Goal: Transaction & Acquisition: Download file/media

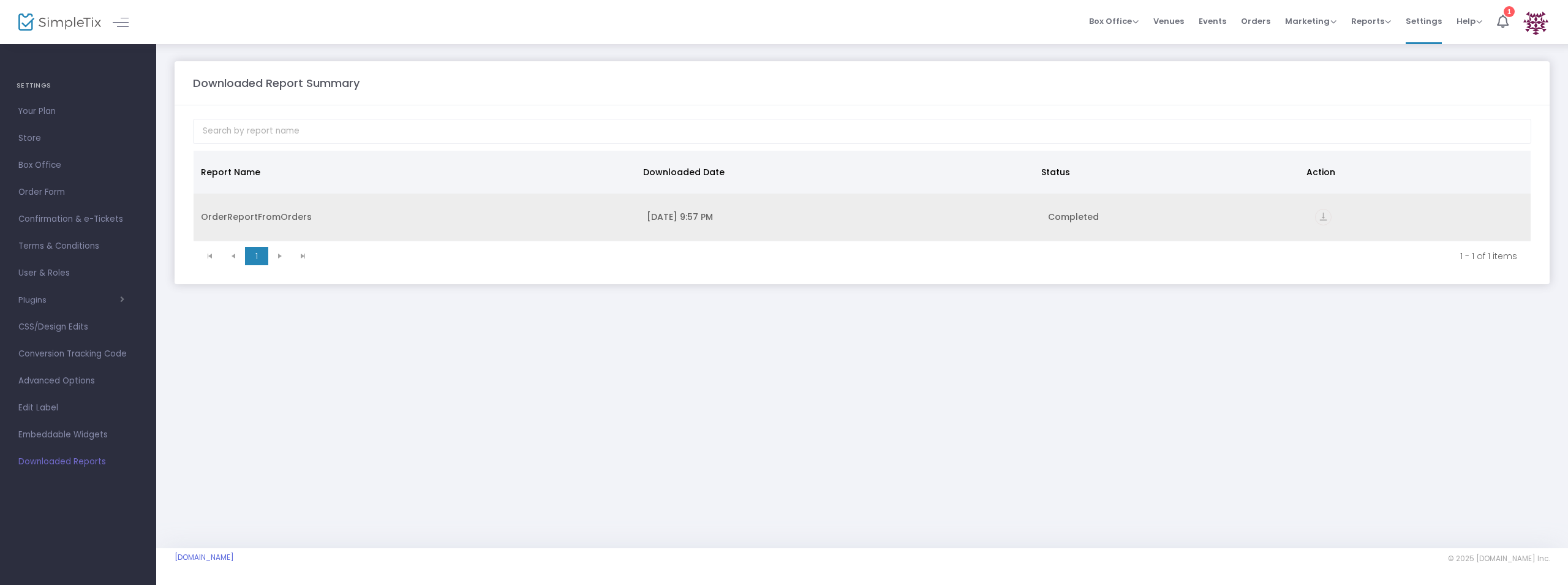
click at [1319, 217] on icon "vertical_align_bottom" at bounding box center [1322, 217] width 16 height 16
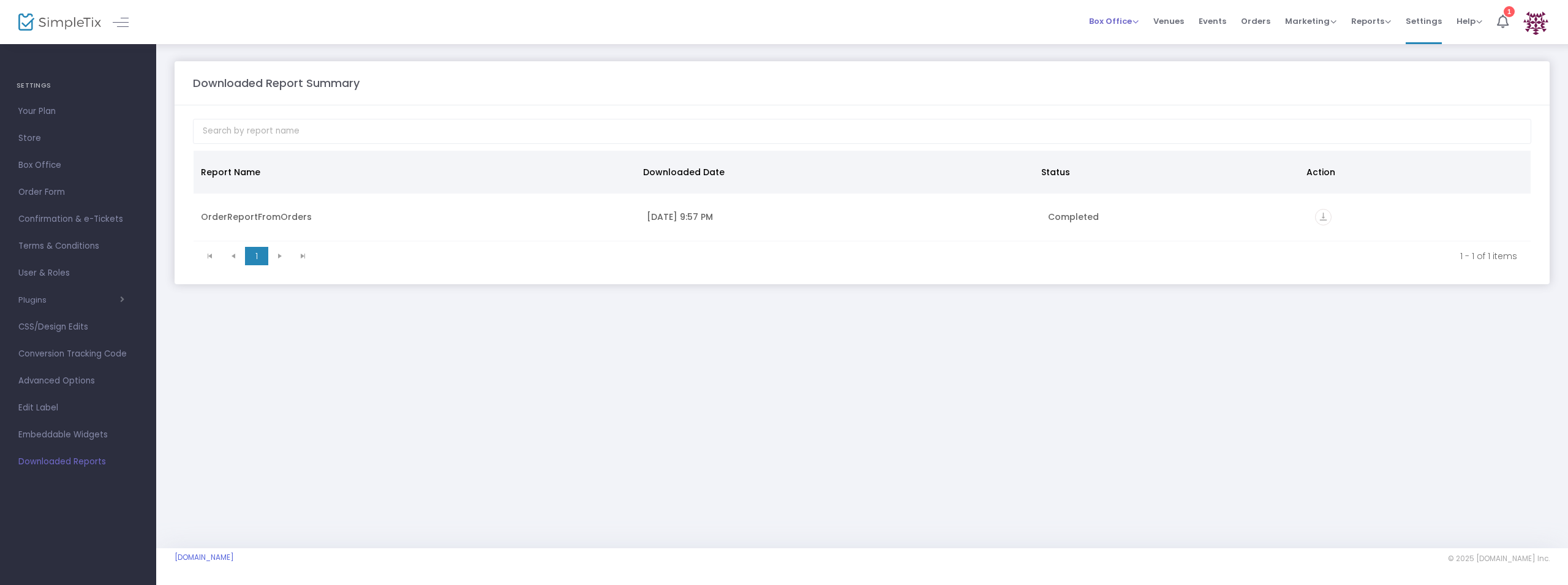
click at [1106, 19] on span "Box Office" at bounding box center [1113, 21] width 49 height 12
click at [1122, 61] on li "Bookings" at bounding box center [1133, 55] width 88 height 24
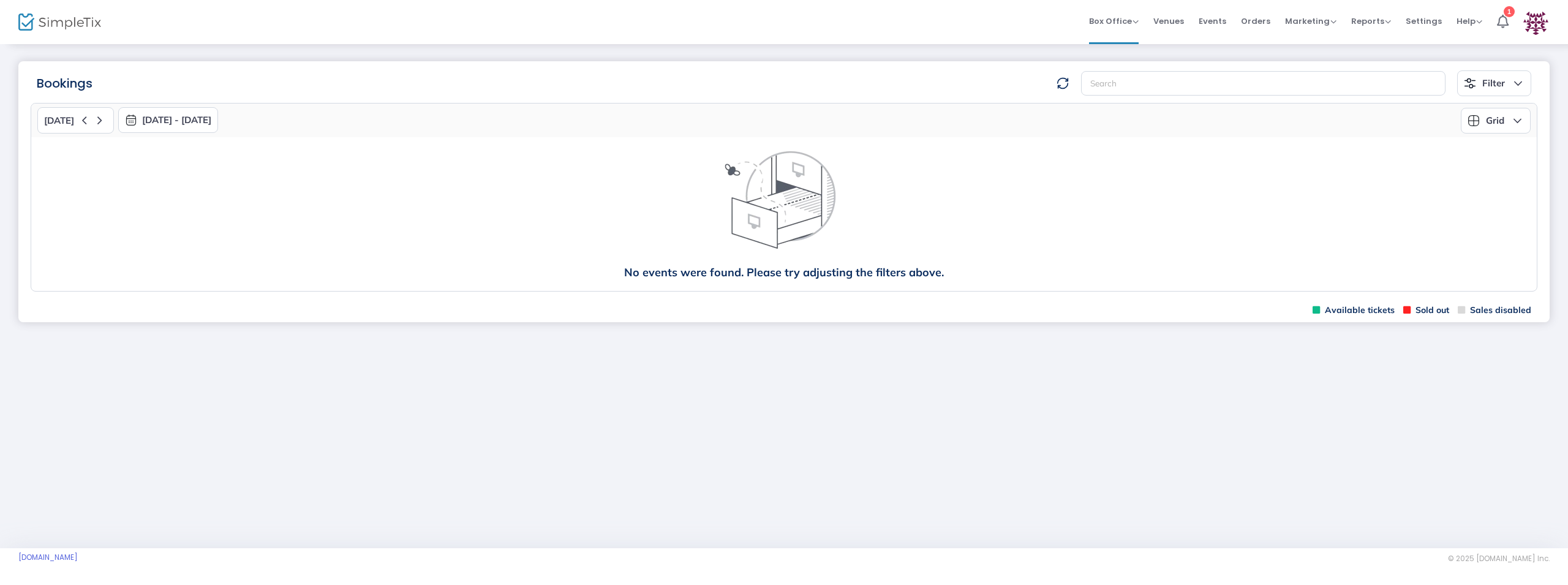
click at [161, 123] on button "[DATE] - [DATE]" at bounding box center [168, 119] width 100 height 25
click at [1254, 16] on span "Orders" at bounding box center [1255, 21] width 29 height 32
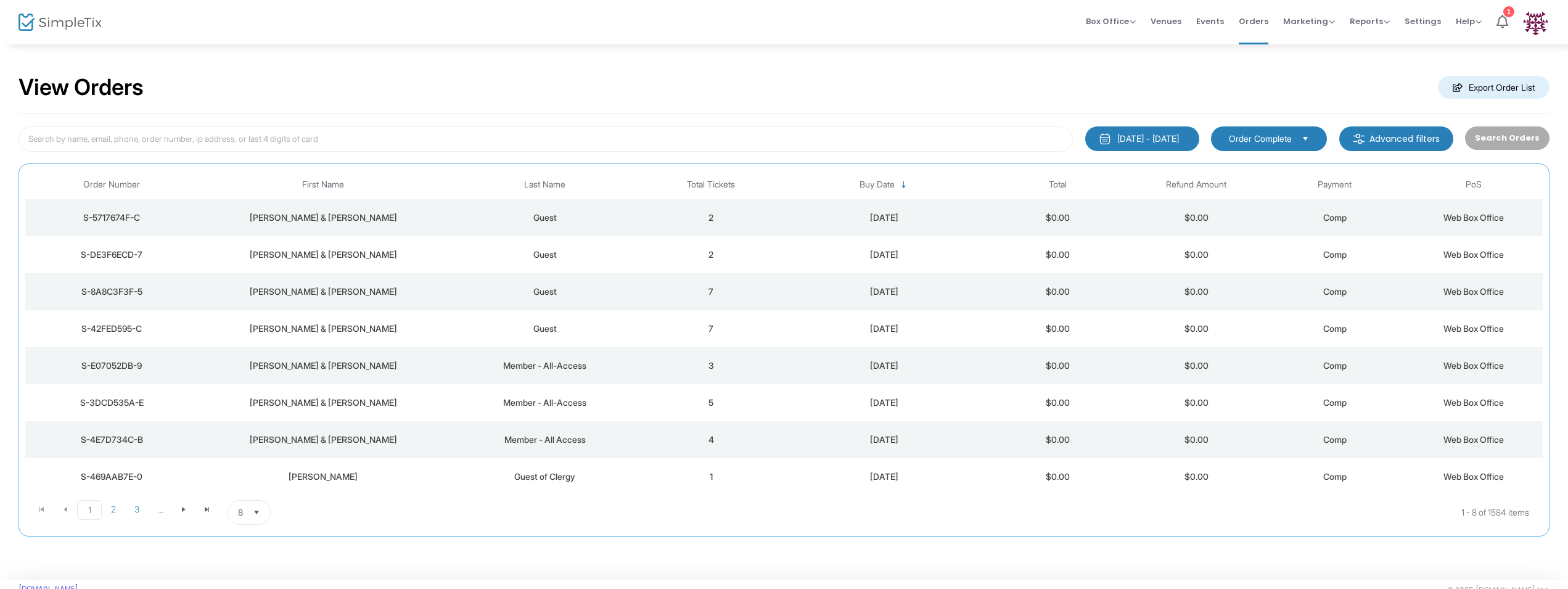
click at [1399, 137] on m-button "Advanced filters" at bounding box center [1396, 139] width 114 height 25
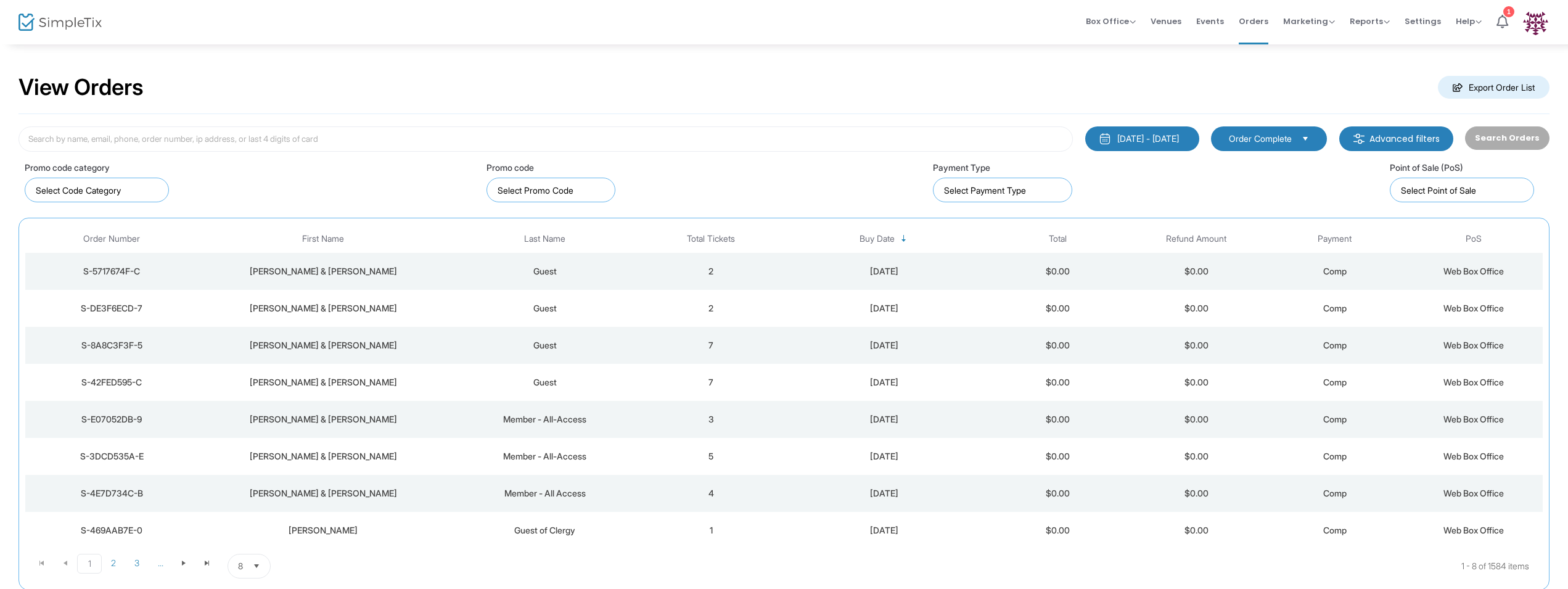
click at [1504, 143] on div "Search Orders" at bounding box center [1507, 139] width 96 height 26
click at [1405, 147] on m-button "Advanced filters" at bounding box center [1396, 139] width 114 height 25
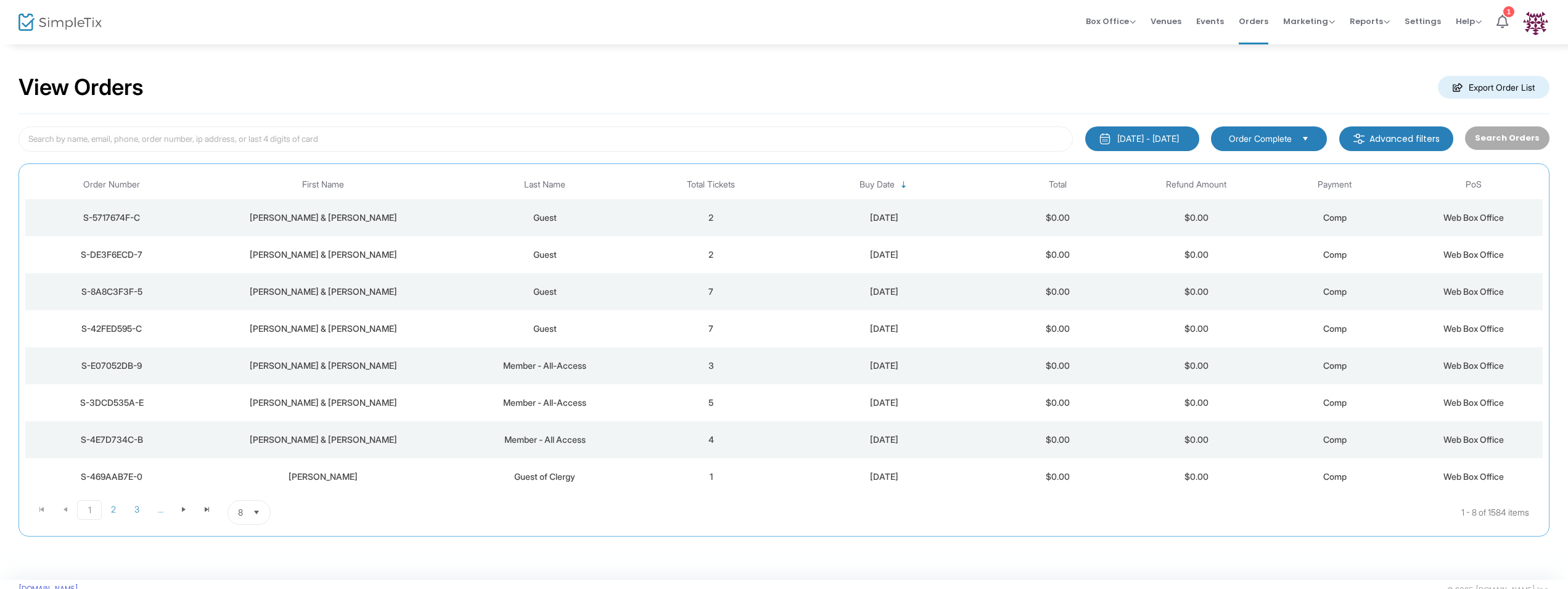
click at [1296, 143] on span "Order Complete" at bounding box center [1261, 138] width 73 height 13
click at [1288, 103] on div "View Orders Export Order List" at bounding box center [784, 88] width 1531 height 53
click at [1146, 142] on div "[DATE] - [DATE]" at bounding box center [1147, 139] width 61 height 12
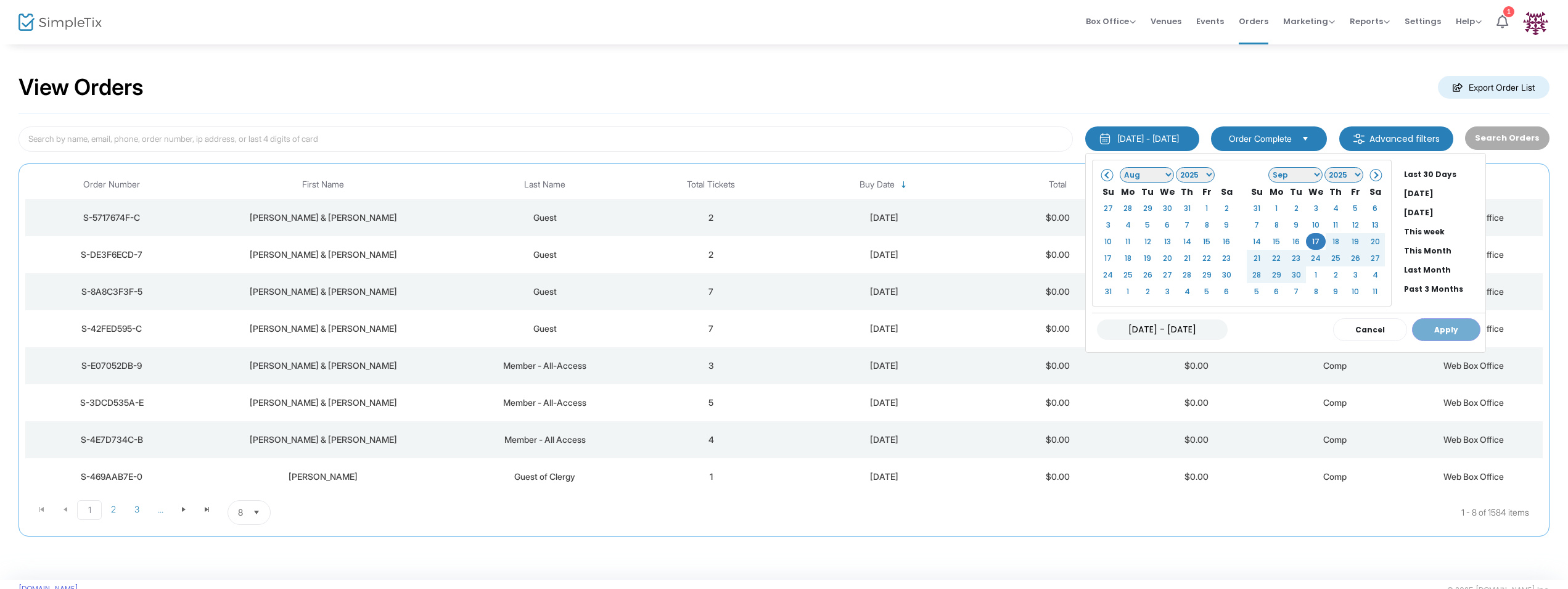
click at [1430, 336] on div "[DATE] - [DATE] Cancel Apply" at bounding box center [1289, 329] width 393 height 33
click at [1416, 321] on button "Apply" at bounding box center [1446, 329] width 68 height 23
type input "[DATE] - [DATE]"
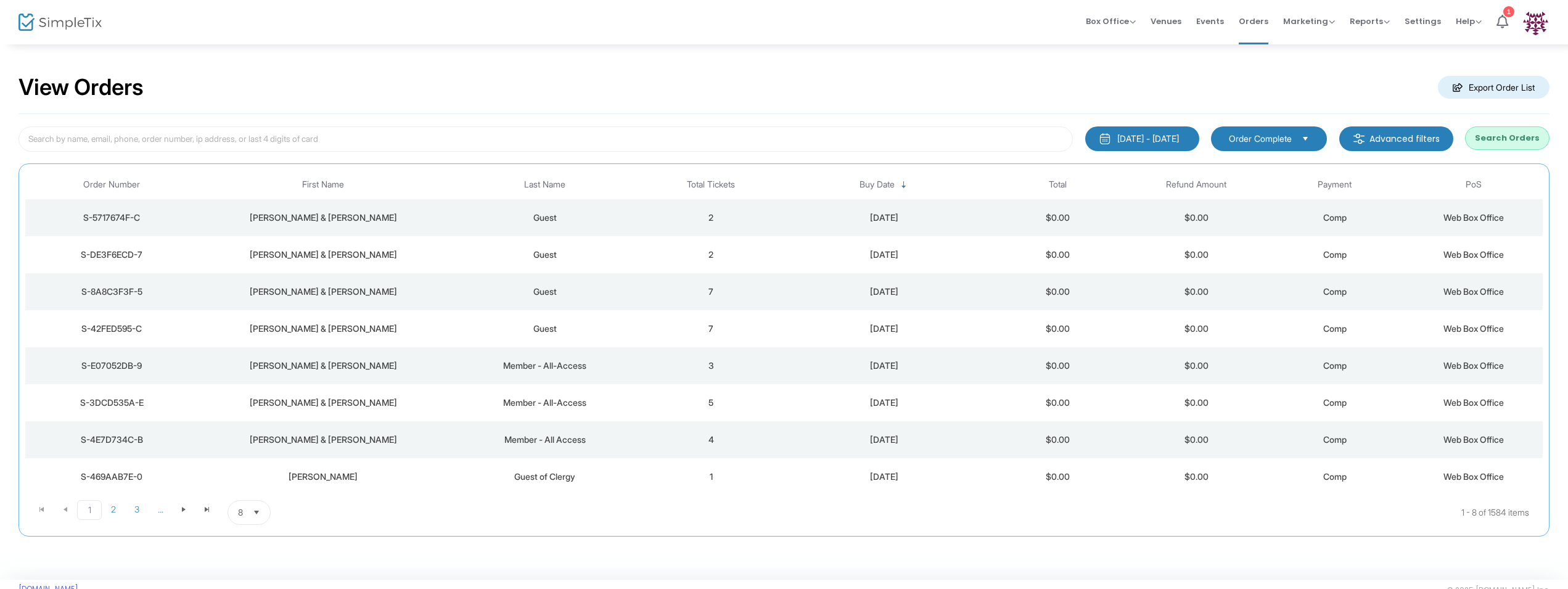
click at [1168, 142] on div "[DATE] - [DATE]" at bounding box center [1147, 139] width 61 height 12
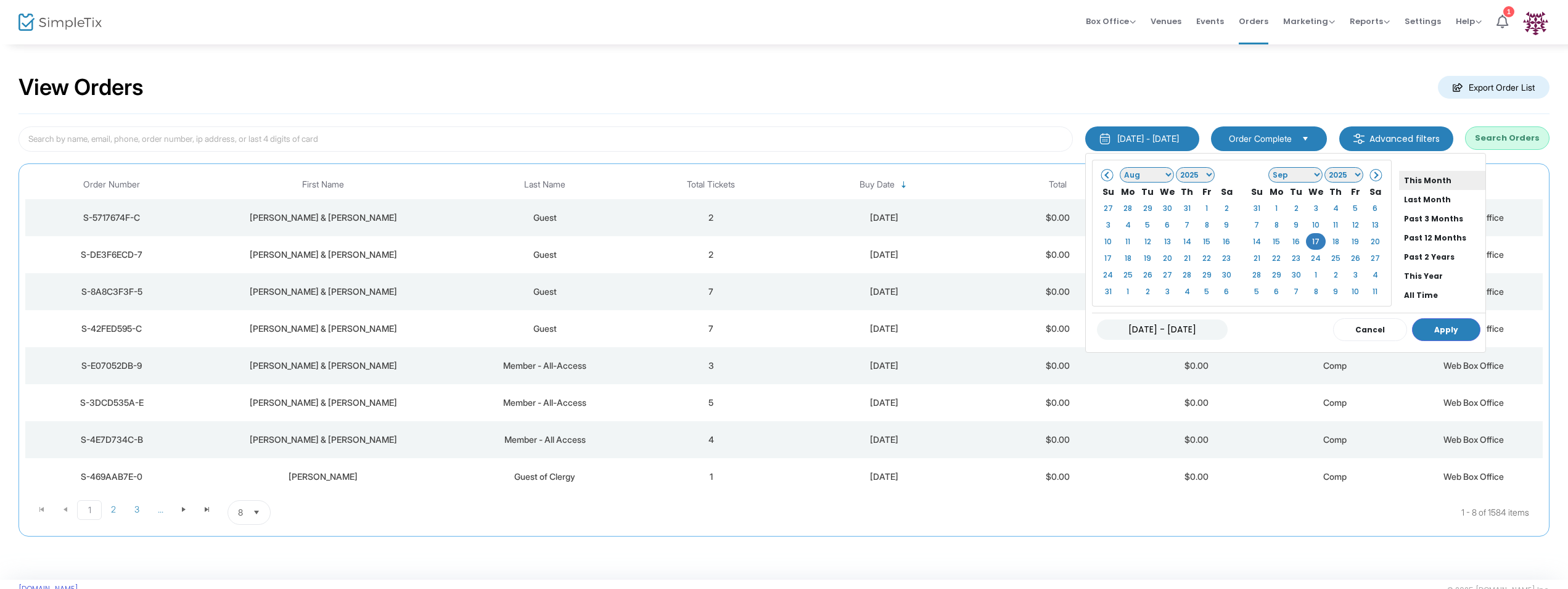
scroll to position [104, 0]
click at [1442, 326] on button "Apply" at bounding box center [1446, 329] width 68 height 23
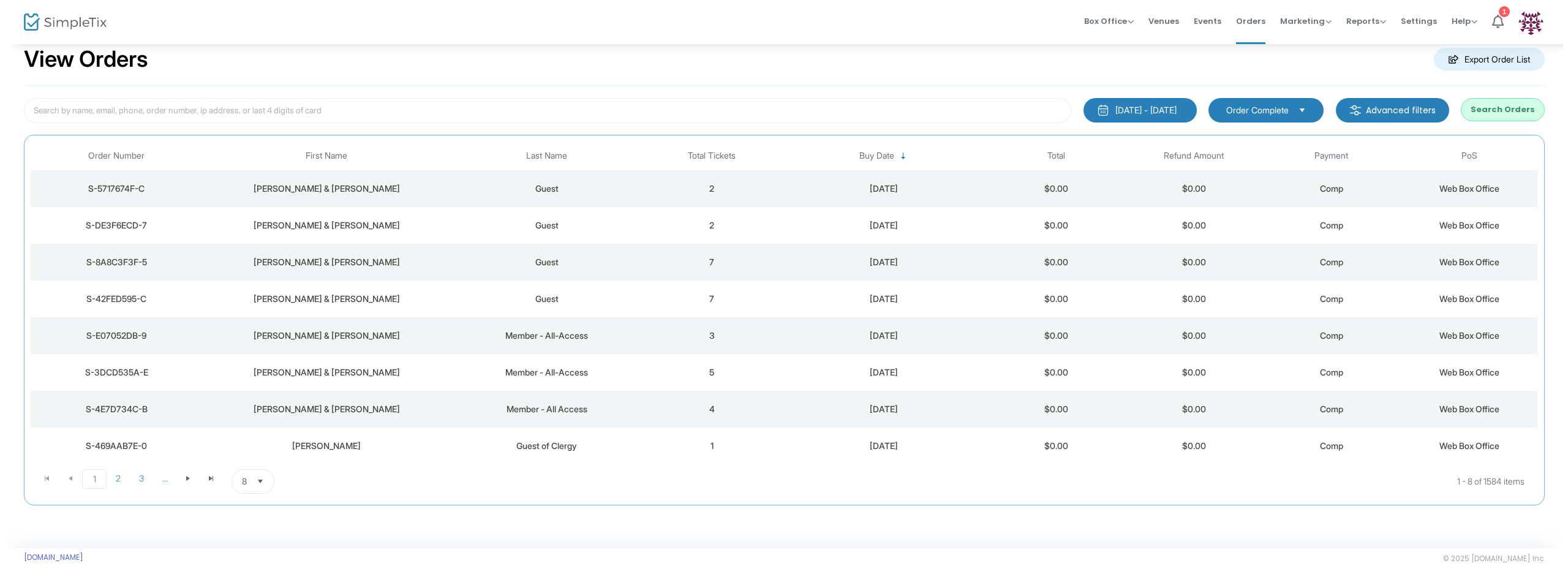
scroll to position [0, 0]
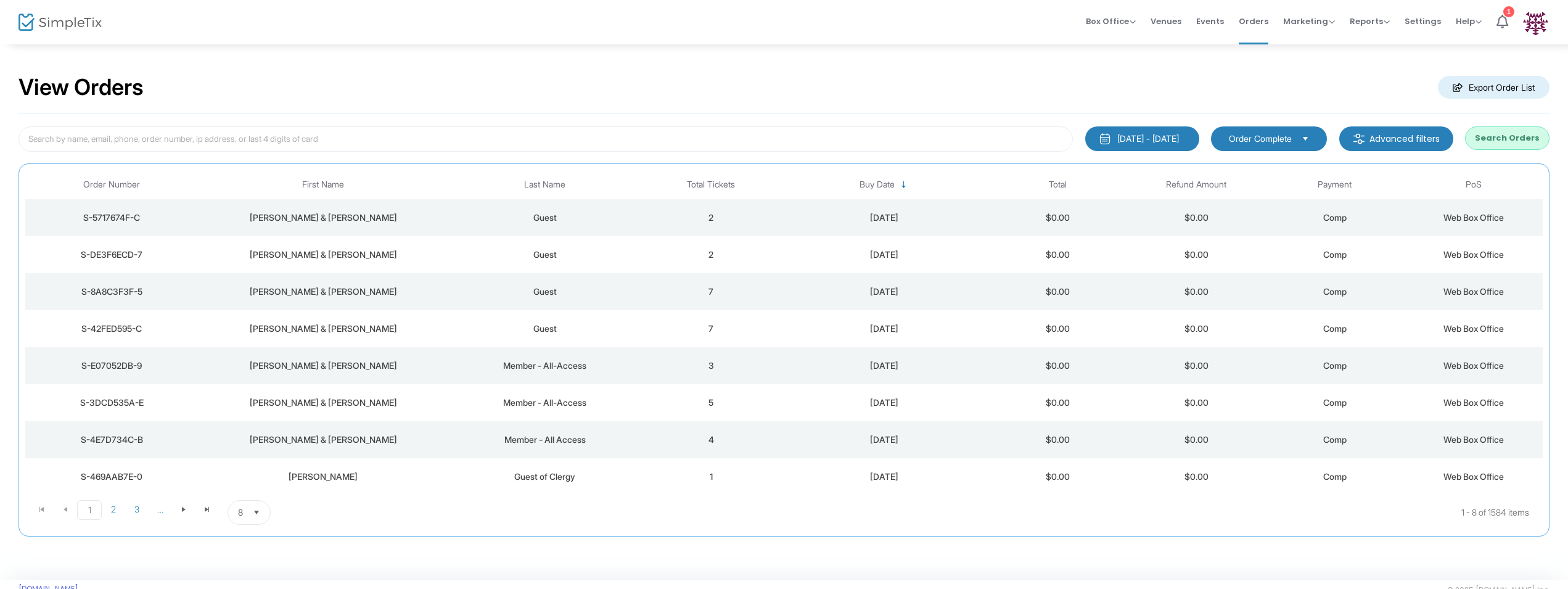
click at [1502, 85] on m-button "Export Order List" at bounding box center [1494, 87] width 112 height 23
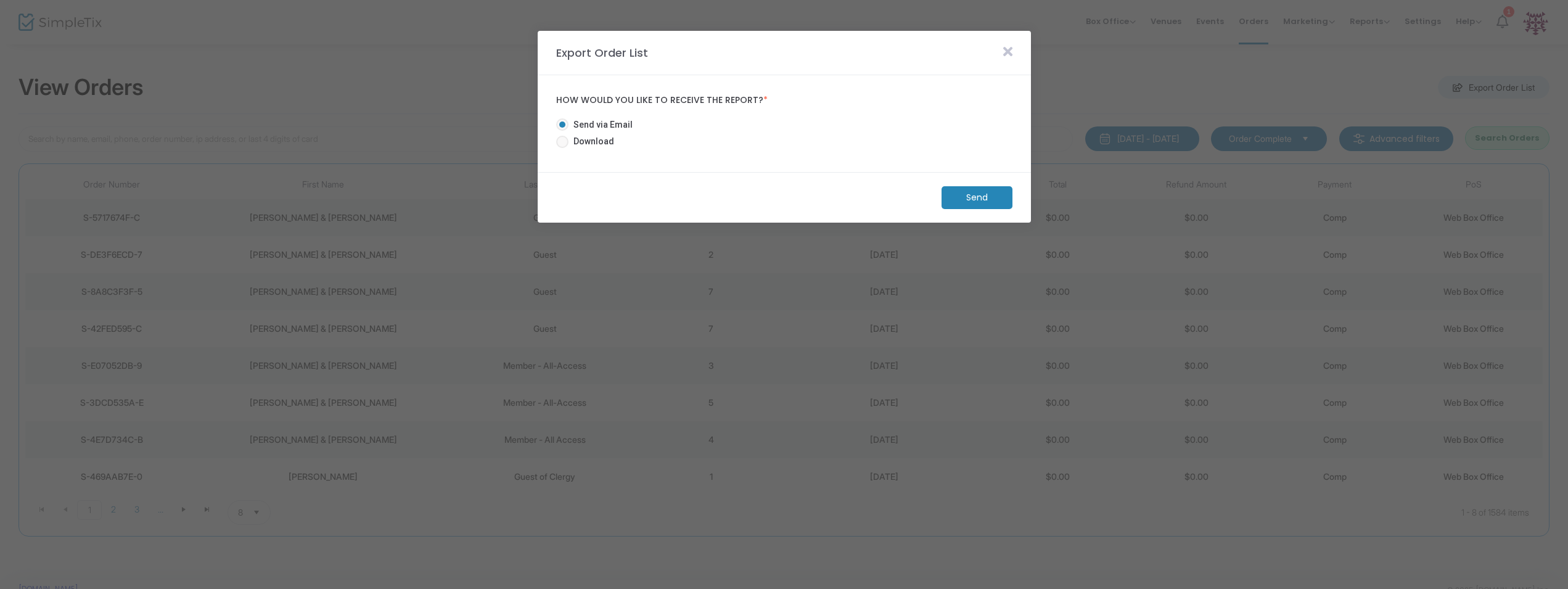
click at [598, 133] on mat-radio-button "Send via Email" at bounding box center [599, 127] width 86 height 17
click at [597, 140] on span "Download" at bounding box center [591, 141] width 46 height 13
click at [589, 141] on span "Download" at bounding box center [591, 141] width 46 height 13
click at [562, 148] on input "Download" at bounding box center [562, 148] width 1 height 1
radio input "true"
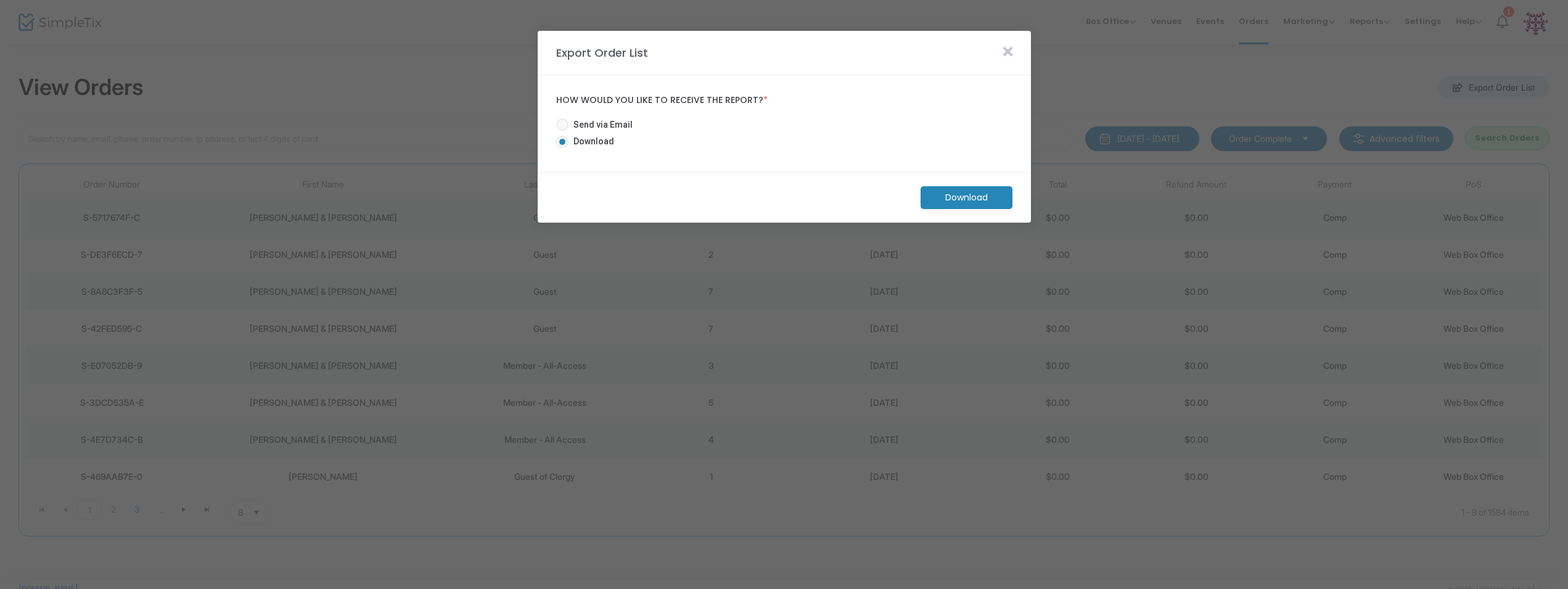
click at [950, 190] on m-button "Download" at bounding box center [967, 197] width 92 height 23
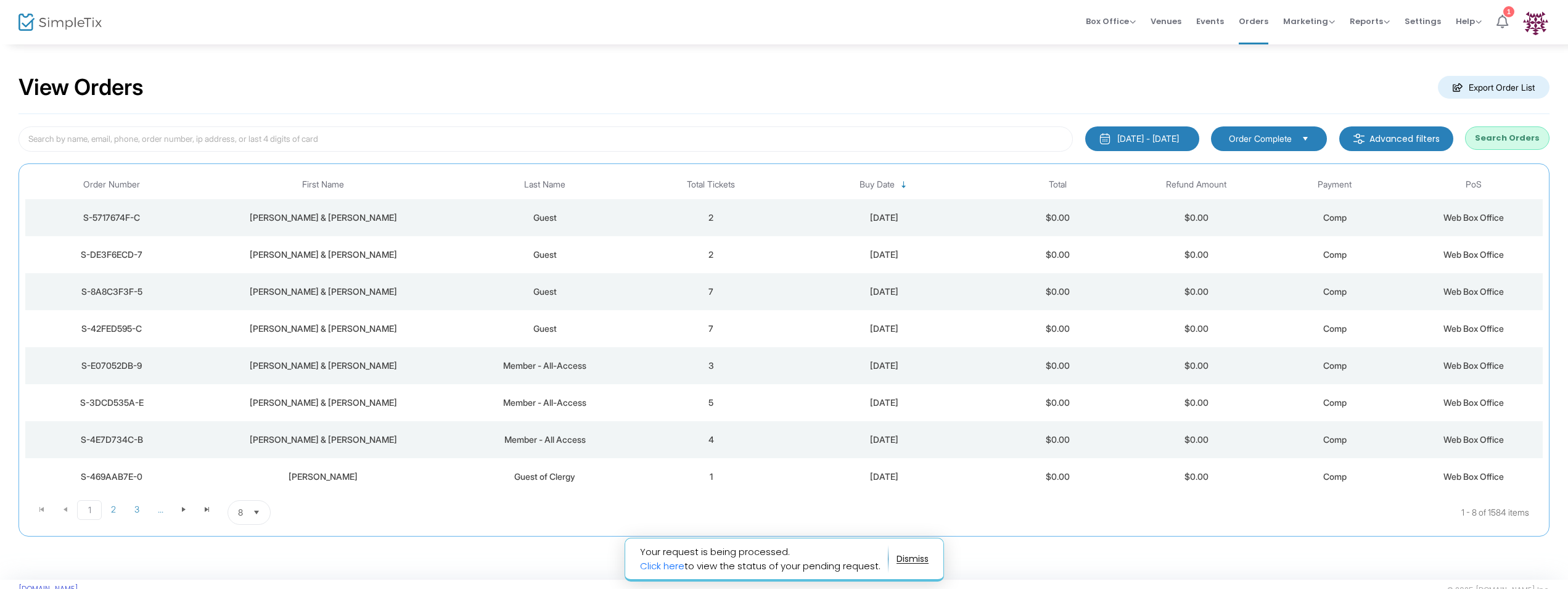
click at [1503, 22] on icon at bounding box center [1502, 21] width 12 height 13
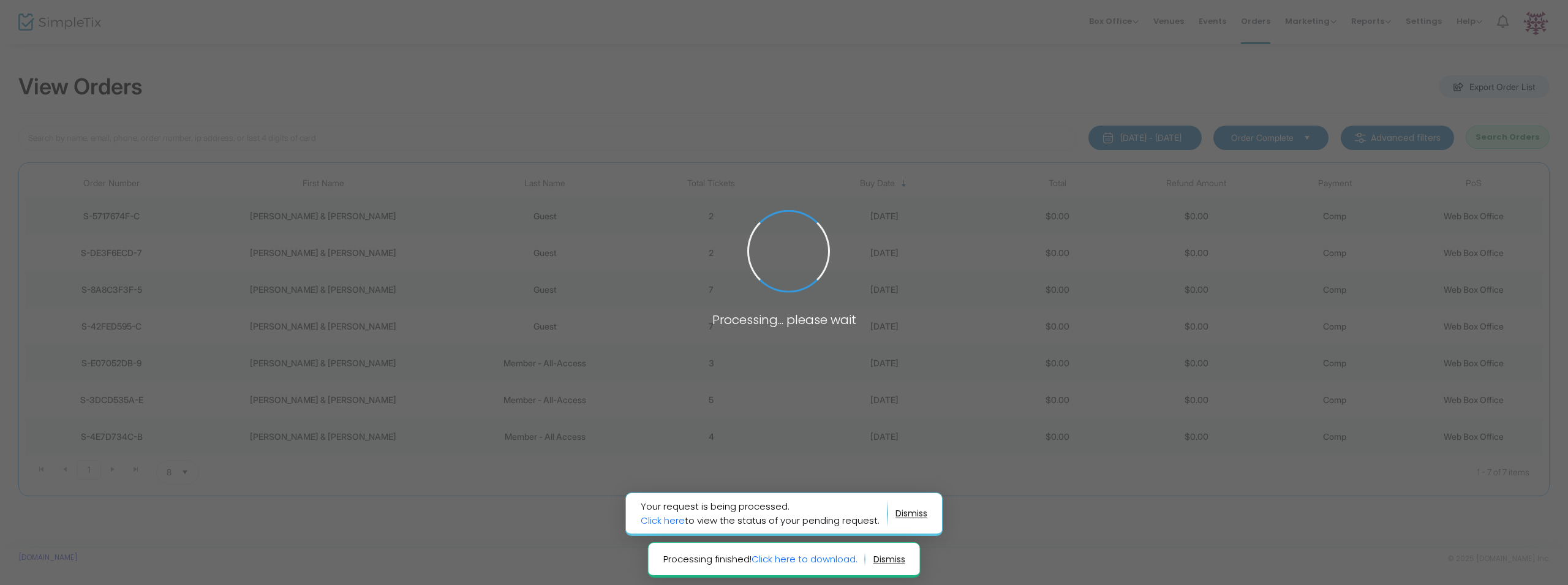
click at [915, 505] on notifier-notification "Your request is being processed. Click here to view the status of your pending …" at bounding box center [784, 514] width 317 height 43
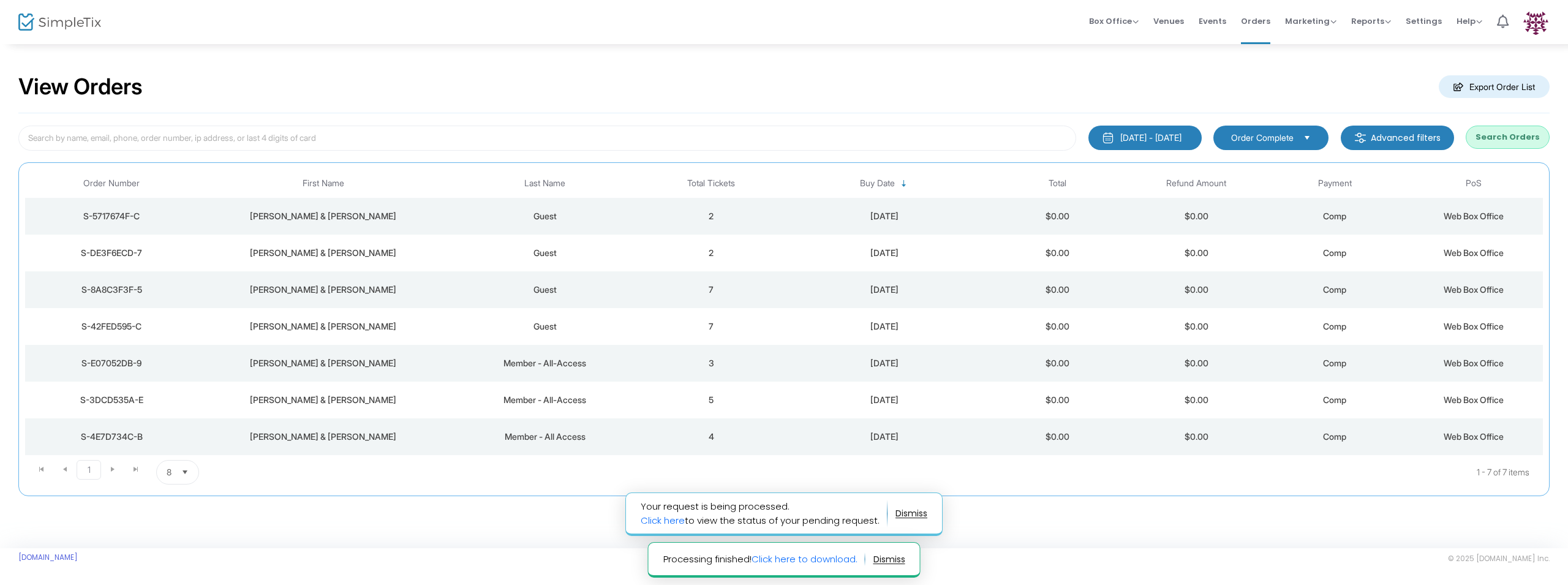
click at [831, 566] on span "Processing finished! Click here to download." at bounding box center [764, 560] width 202 height 14
click at [828, 561] on link "Click here to download." at bounding box center [804, 559] width 106 height 13
